Goal: Task Accomplishment & Management: Complete application form

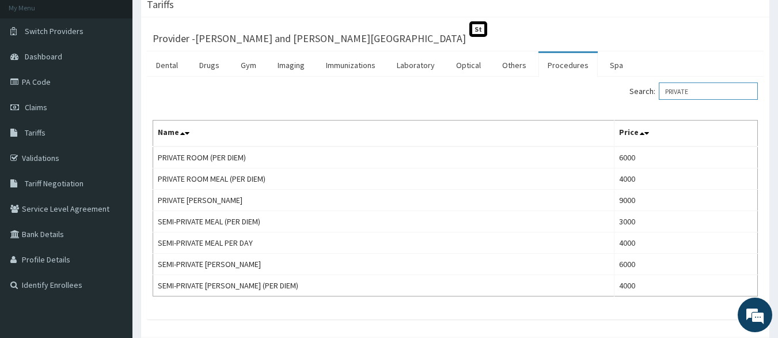
click at [696, 94] on input "PRIVATE" at bounding box center [708, 90] width 99 height 17
type input "P"
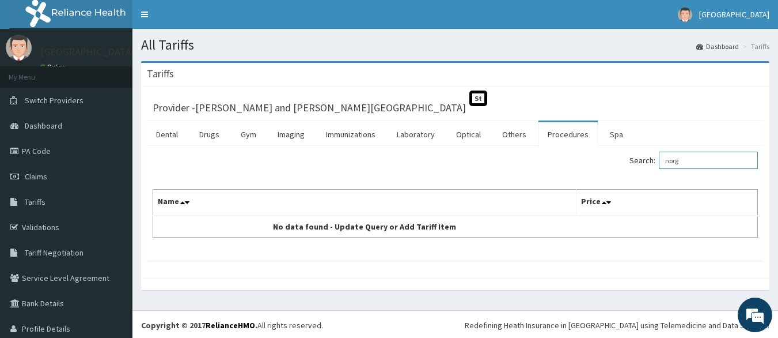
click at [686, 163] on input "norg" at bounding box center [708, 160] width 99 height 17
type input "norg"
click at [221, 138] on link "Drugs" at bounding box center [209, 134] width 39 height 24
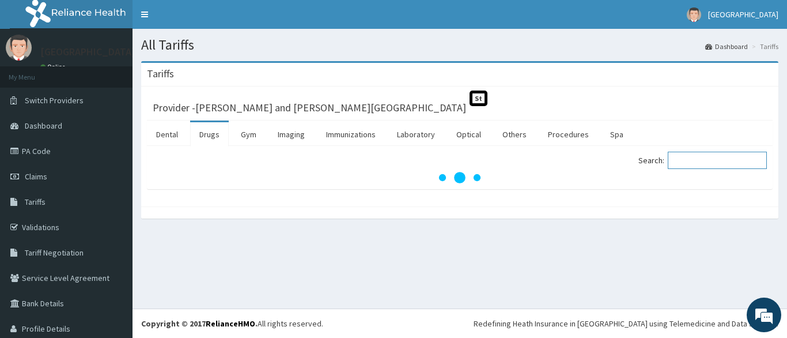
click at [676, 160] on input "Search:" at bounding box center [717, 160] width 99 height 17
type input "norges"
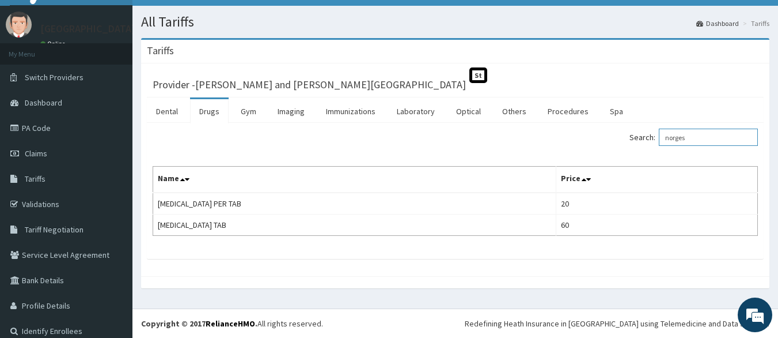
scroll to position [23, 0]
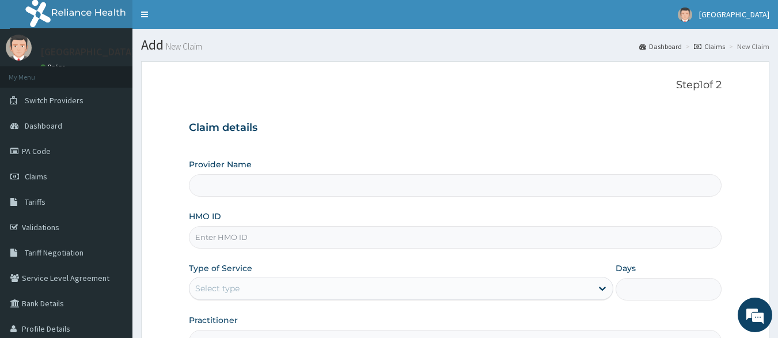
click at [252, 190] on input "Provider Name" at bounding box center [456, 185] width 534 height 22
click at [250, 179] on input "Provider Name" at bounding box center [456, 185] width 534 height 22
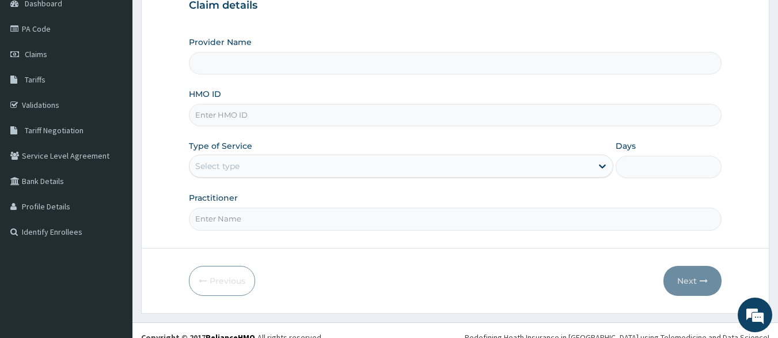
scroll to position [136, 0]
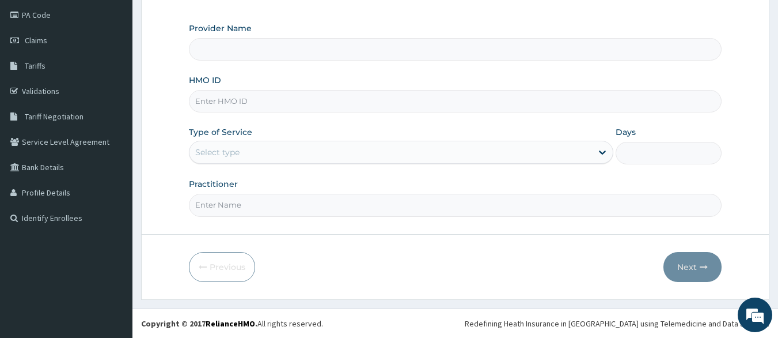
click at [225, 97] on input "HMO ID" at bounding box center [456, 101] width 534 height 22
paste input "PAY/10194/C"
type input "PAY/10194/C"
click at [237, 157] on div "Select type" at bounding box center [217, 152] width 44 height 12
click at [236, 153] on div "Select type" at bounding box center [217, 152] width 44 height 12
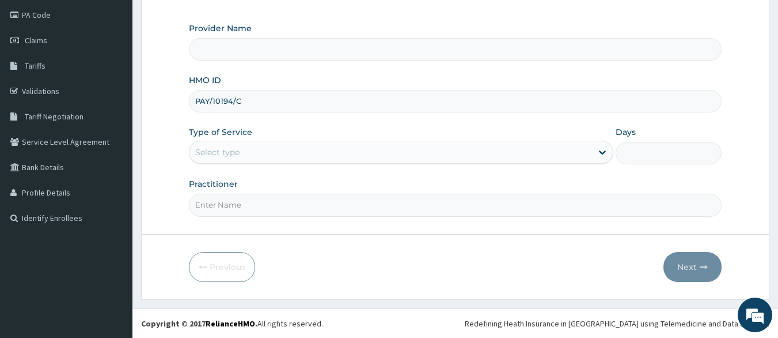
click at [225, 149] on div "Select type" at bounding box center [217, 152] width 44 height 12
click at [218, 157] on div "Select type" at bounding box center [217, 152] width 44 height 12
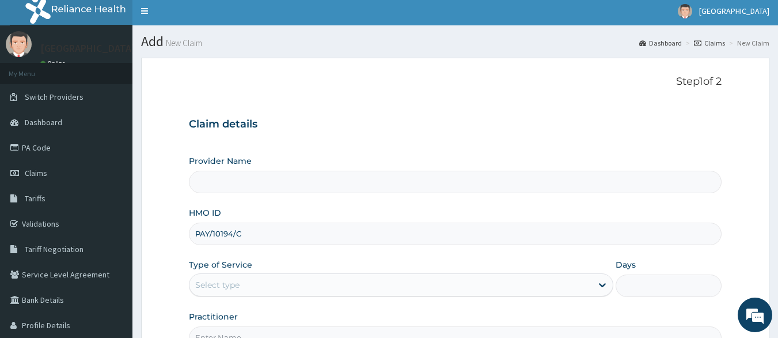
scroll to position [0, 0]
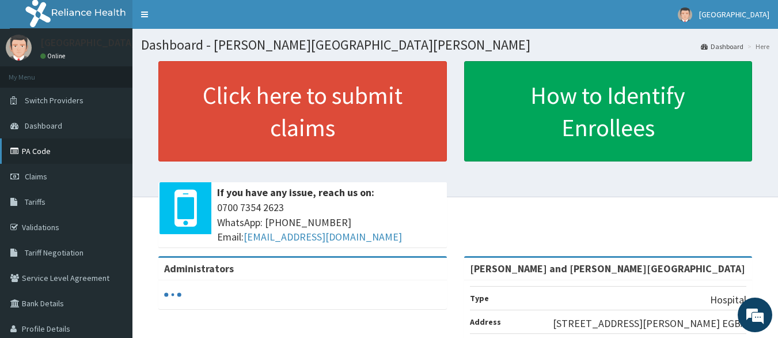
click at [40, 156] on link "PA Code" at bounding box center [66, 150] width 133 height 25
